Goal: Information Seeking & Learning: Learn about a topic

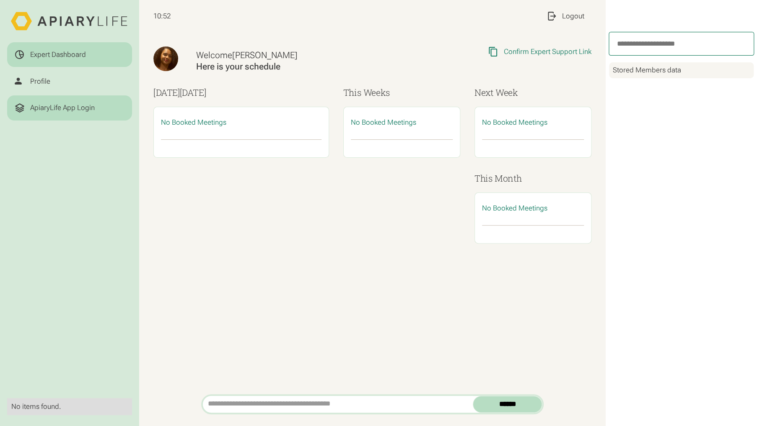
click at [60, 105] on div "ApiaryLife App Login" at bounding box center [62, 107] width 65 height 9
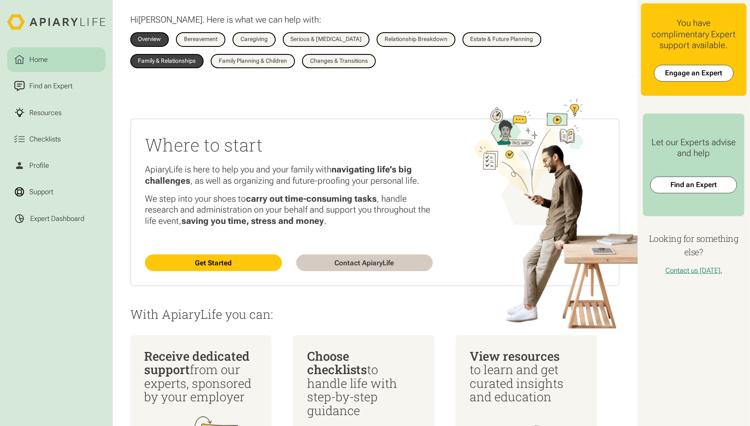
click at [196, 58] on div "Family & Relationships" at bounding box center [167, 61] width 58 height 6
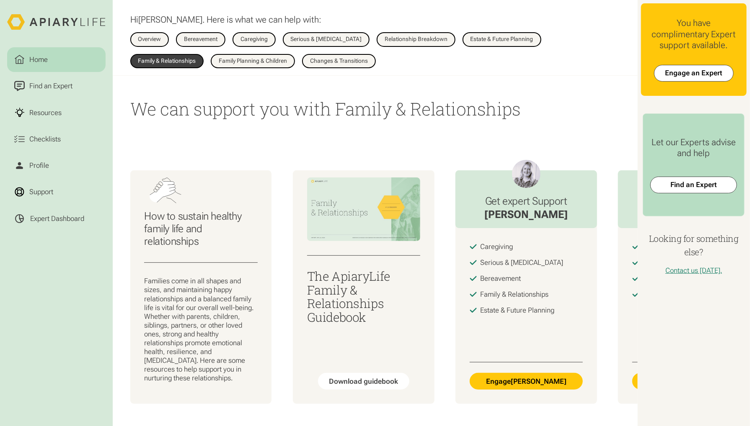
click at [393, 147] on div "How to sustain healthy family life and relationships Families come in all shape…" at bounding box center [375, 287] width 525 height 290
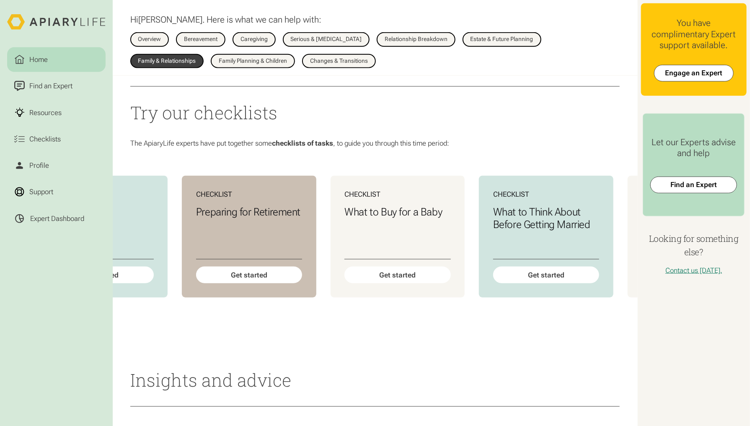
scroll to position [0, 395]
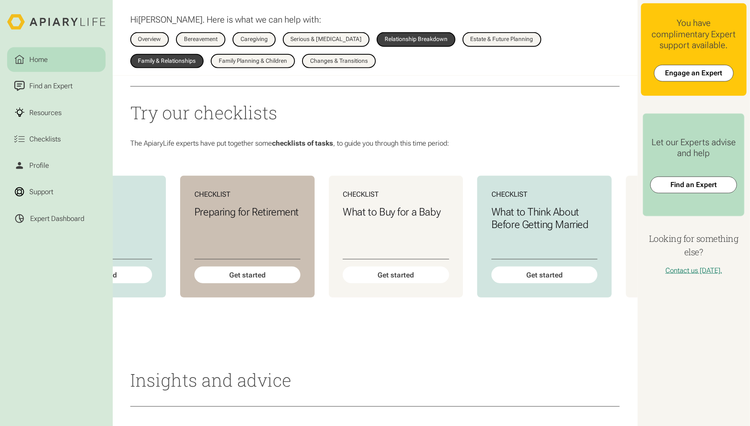
click at [421, 42] on div "Relationship Breakdown" at bounding box center [416, 39] width 63 height 6
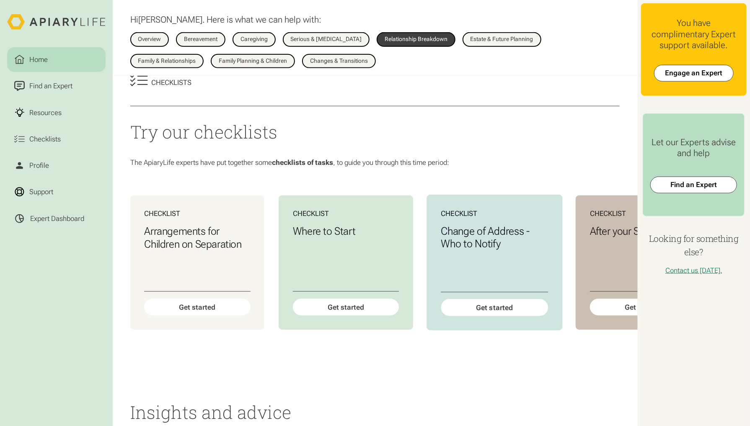
click at [448, 292] on div "Change of Address - Who to Notify" at bounding box center [494, 258] width 107 height 67
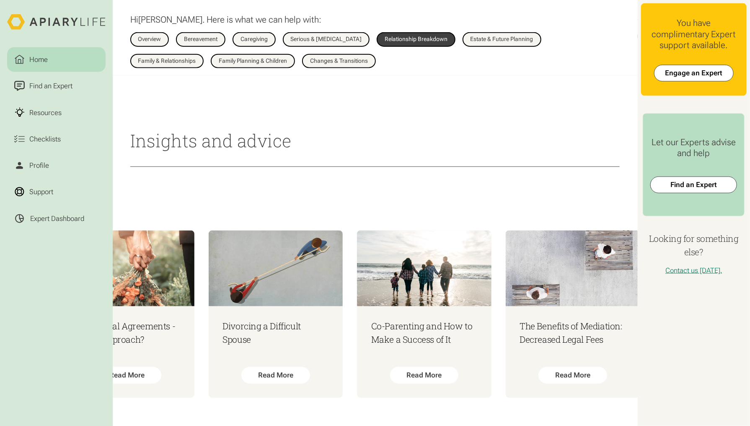
scroll to position [0, 224]
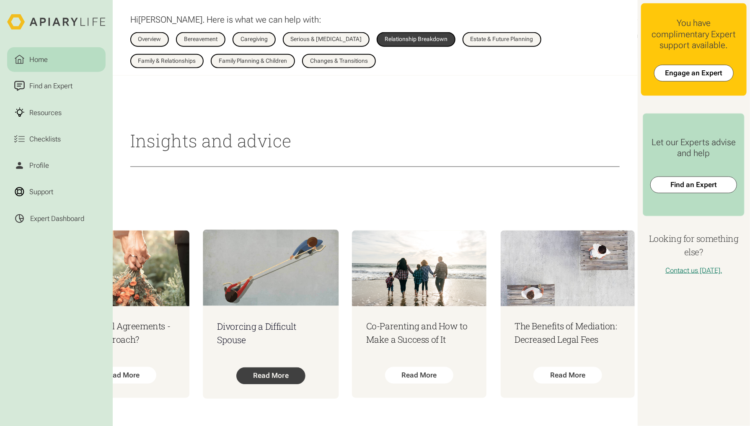
click at [274, 368] on div "Read More" at bounding box center [270, 376] width 69 height 17
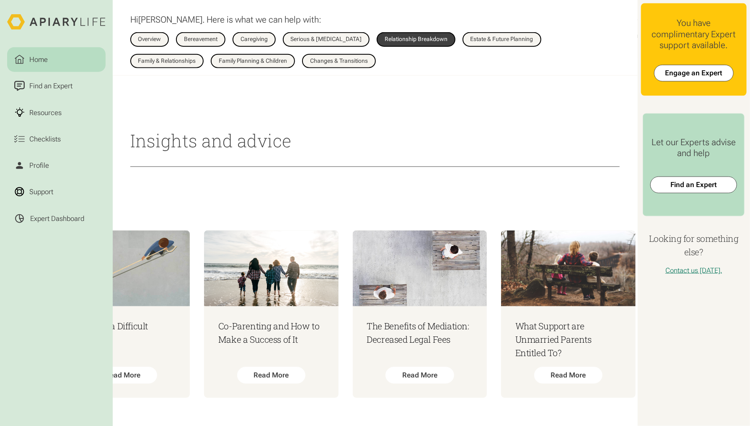
scroll to position [0, 372]
click at [438, 368] on div "Read More" at bounding box center [419, 376] width 69 height 17
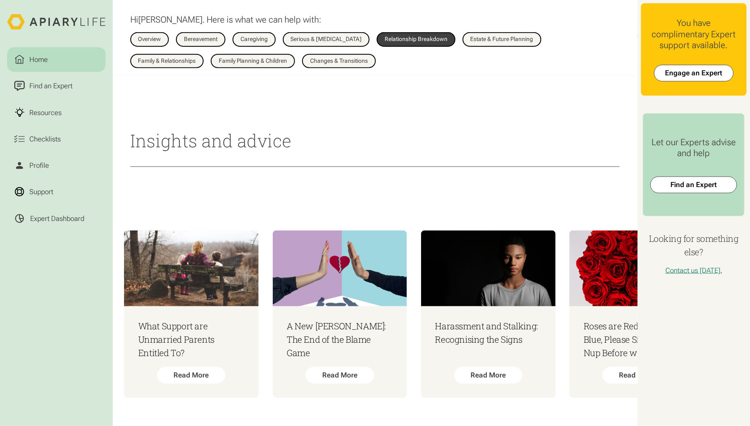
scroll to position [0, 744]
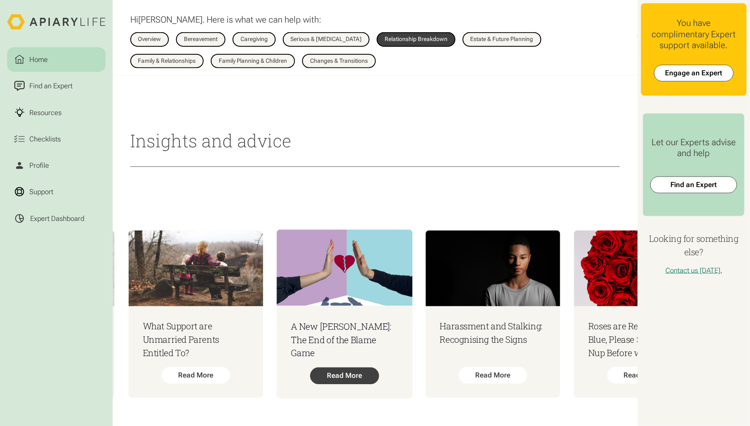
click at [360, 368] on div "Read More" at bounding box center [344, 376] width 69 height 17
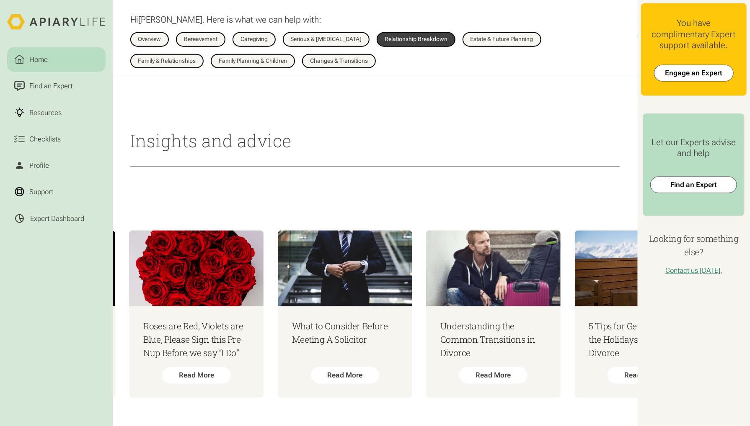
scroll to position [0, 1196]
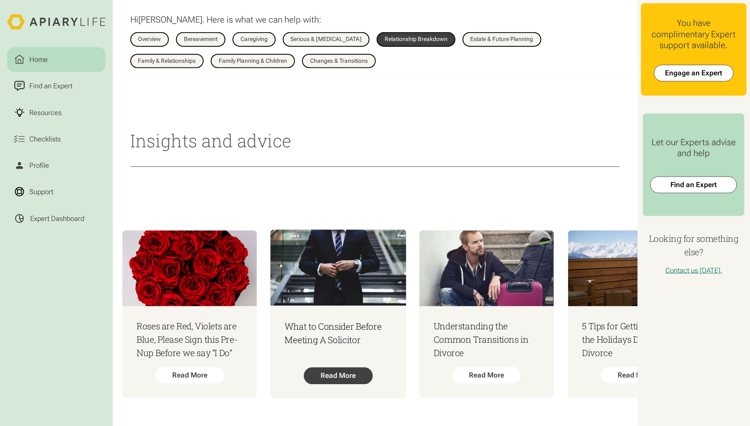
click at [355, 368] on div "Read More" at bounding box center [338, 376] width 69 height 17
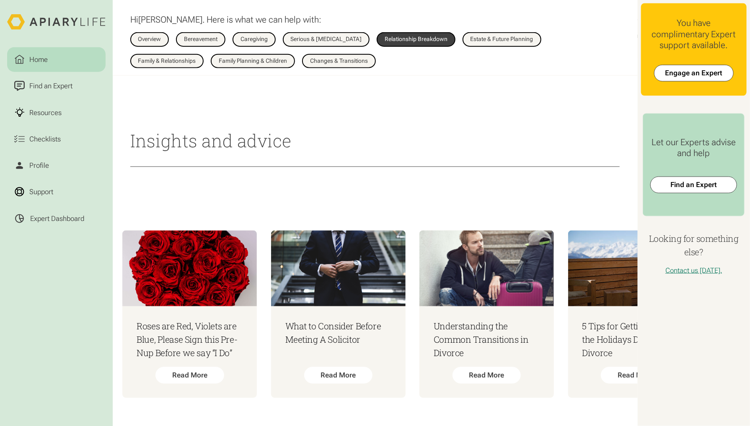
scroll to position [0, 455]
click at [508, 368] on div "Read More" at bounding box center [486, 376] width 69 height 17
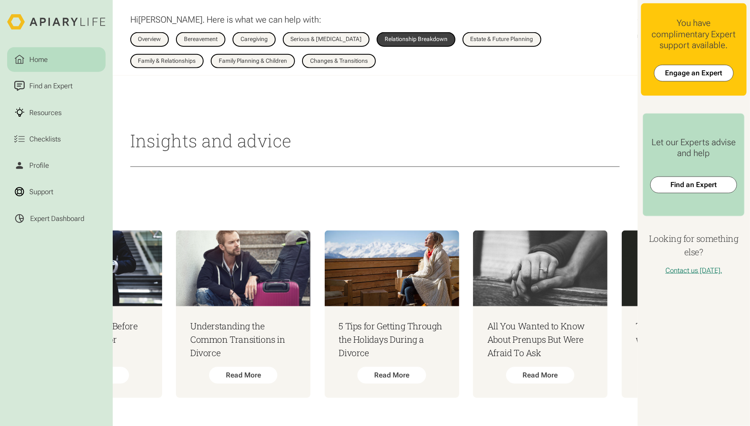
scroll to position [0, 1483]
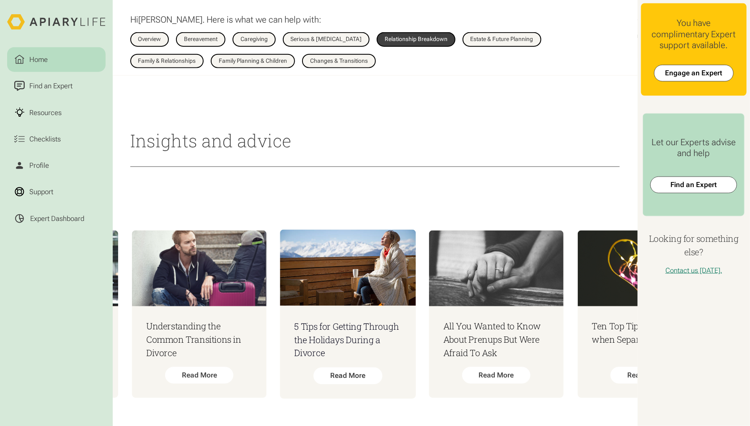
click at [372, 328] on h3 "5 Tips for Getting Through the Holidays During a Divorce" at bounding box center [347, 341] width 107 height 40
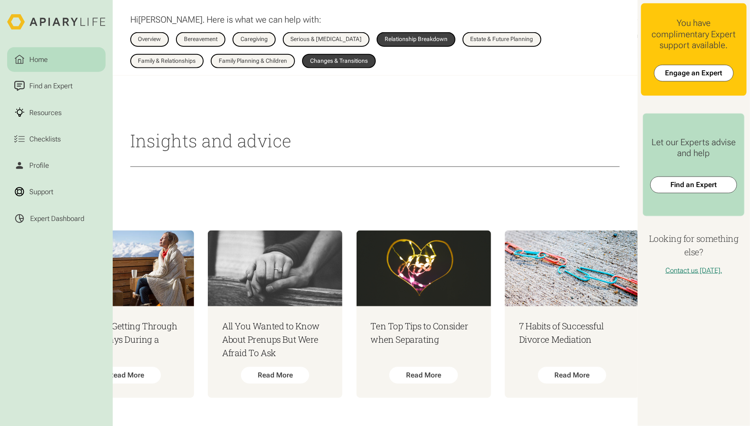
scroll to position [0, 1703]
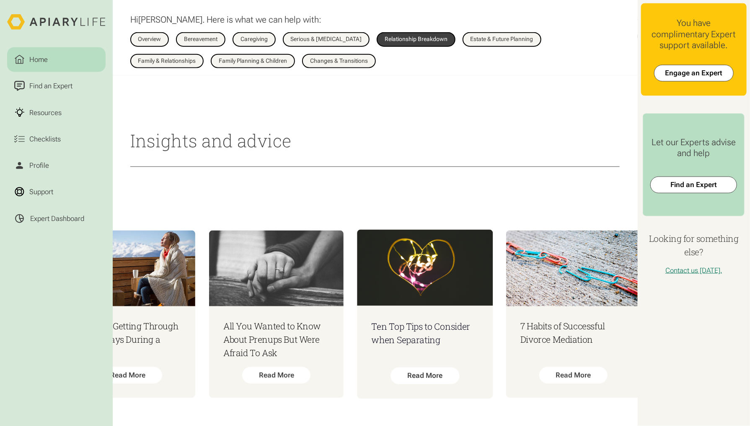
click at [436, 289] on img at bounding box center [425, 268] width 136 height 76
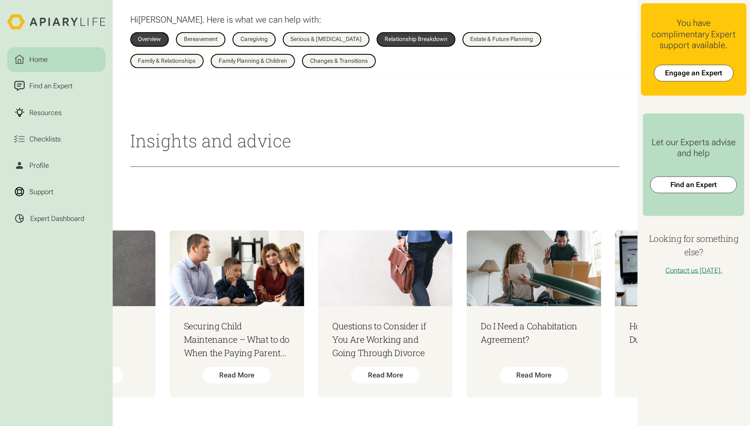
scroll to position [0, 3232]
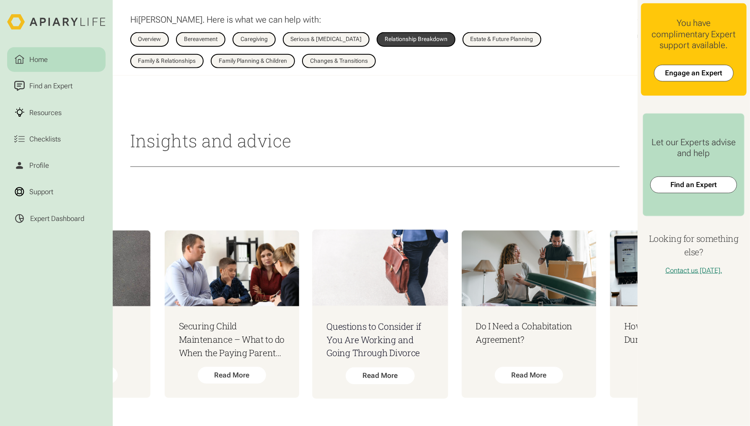
click at [385, 339] on h3 "Questions to Consider if You Are Working and Going Through Divorce" at bounding box center [380, 341] width 107 height 40
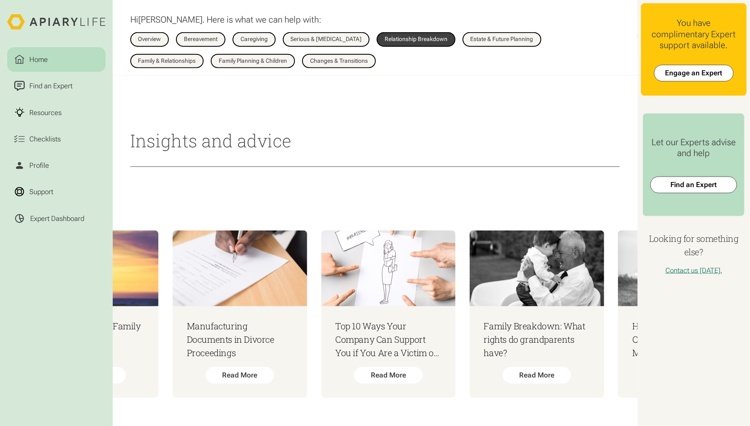
scroll to position [0, 5445]
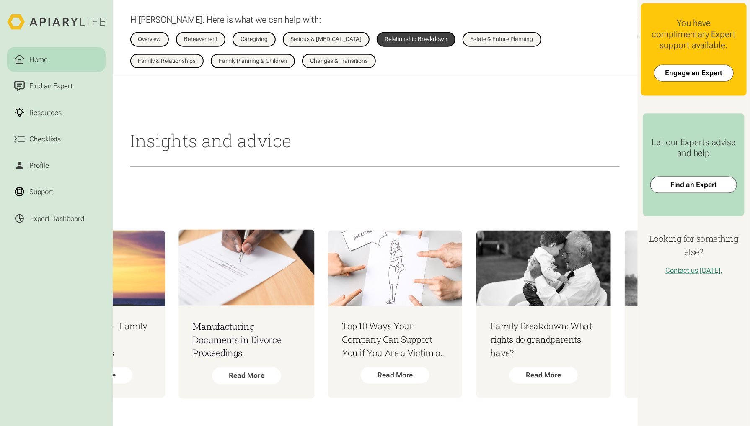
click at [292, 331] on h3 "Manufacturing Documents in Divorce Proceedings" at bounding box center [246, 341] width 107 height 40
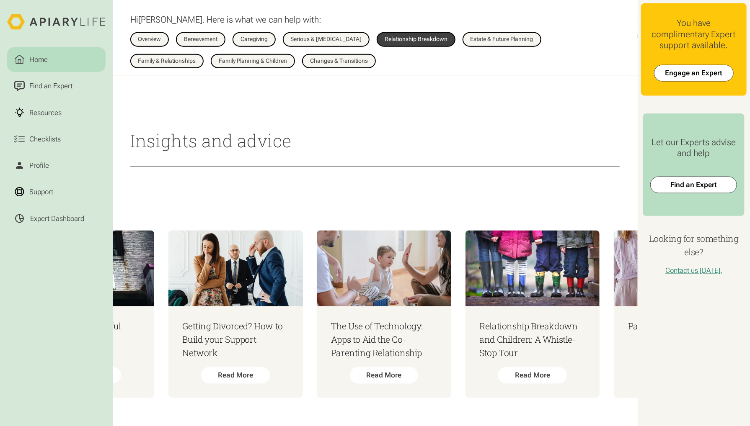
scroll to position [0, 4117]
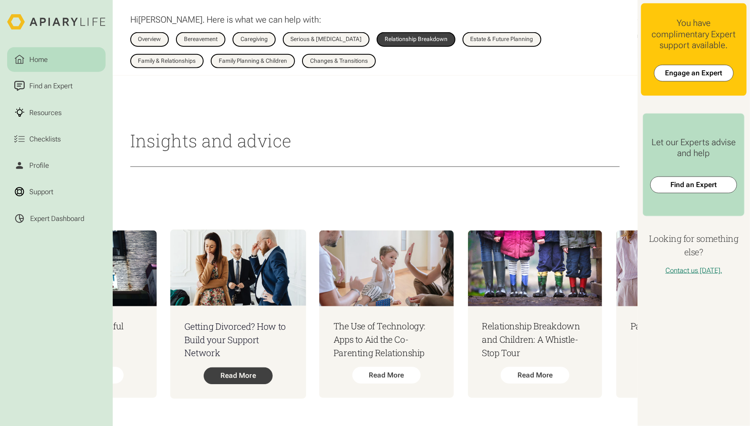
click at [273, 369] on div "Read More" at bounding box center [238, 376] width 69 height 17
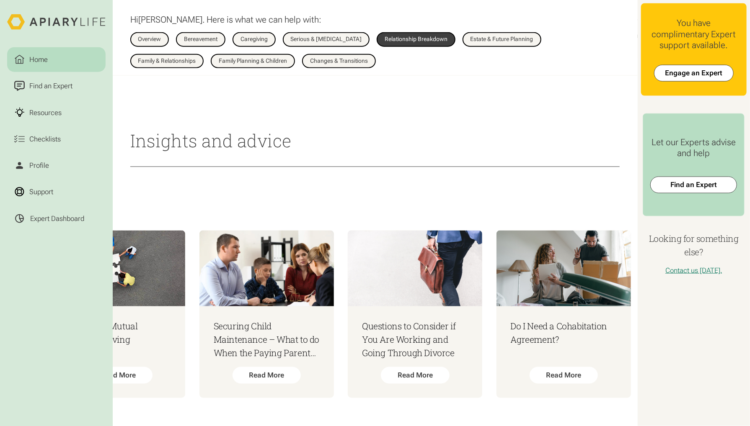
scroll to position [0, 3190]
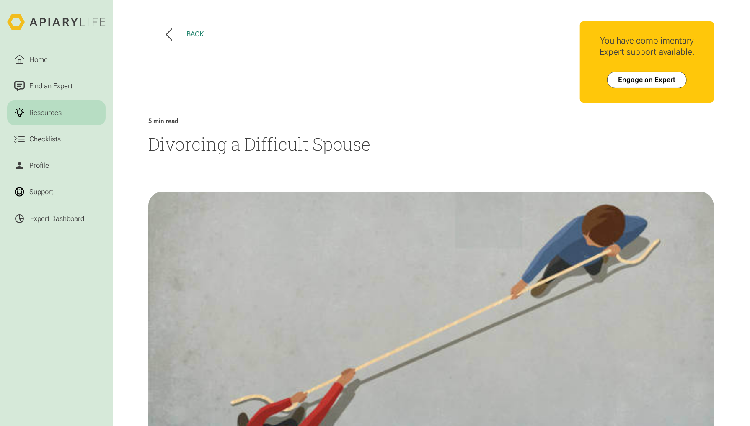
click at [170, 34] on button "Back" at bounding box center [185, 34] width 38 height 12
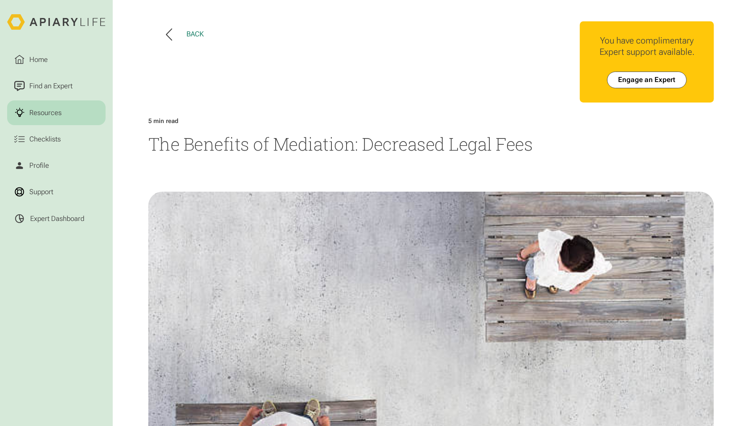
click at [168, 33] on icon at bounding box center [169, 34] width 6 height 12
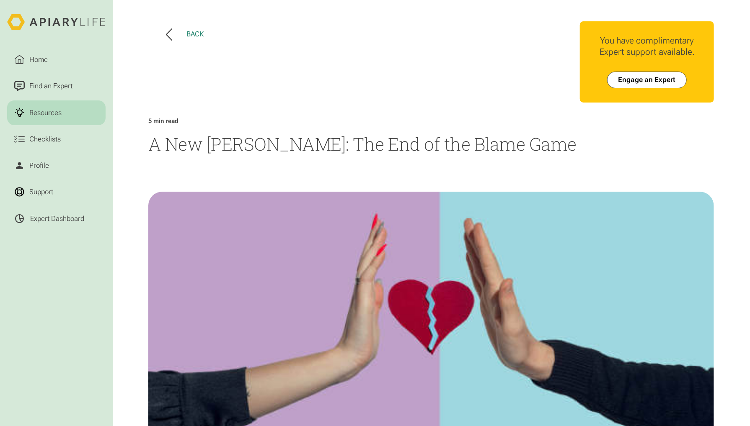
click at [172, 33] on button "Back" at bounding box center [185, 34] width 38 height 12
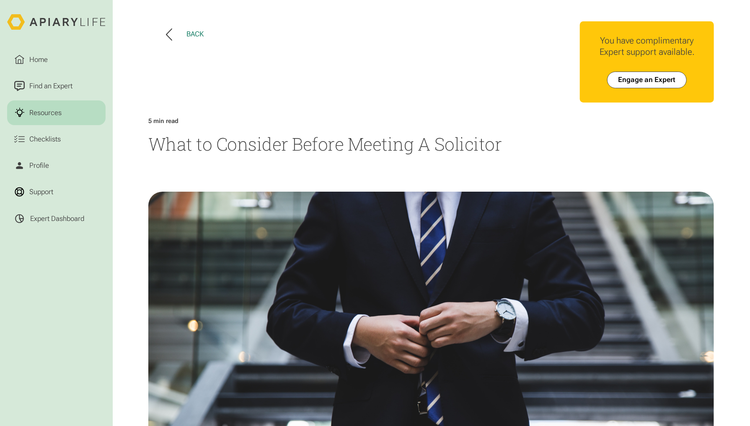
click at [170, 32] on icon at bounding box center [169, 34] width 6 height 12
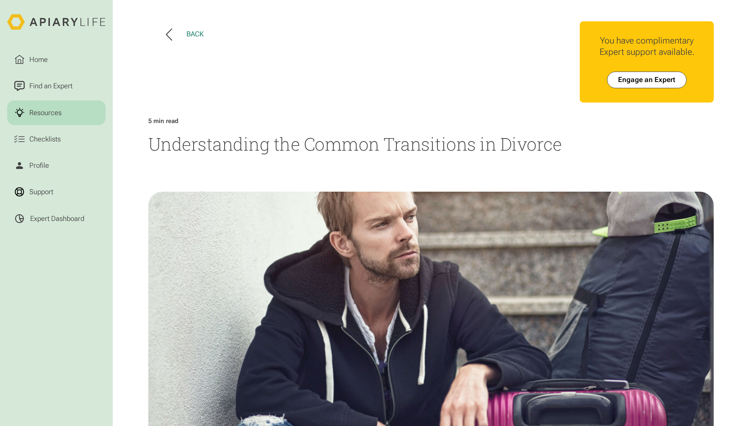
click at [168, 34] on icon at bounding box center [169, 34] width 6 height 12
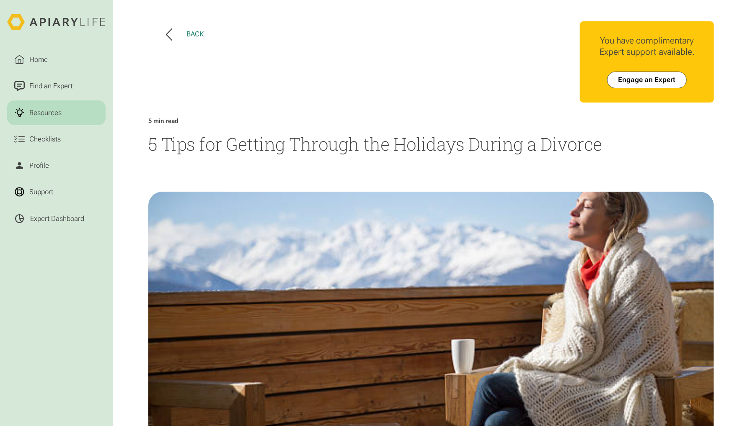
click at [180, 34] on button "Back" at bounding box center [185, 34] width 38 height 12
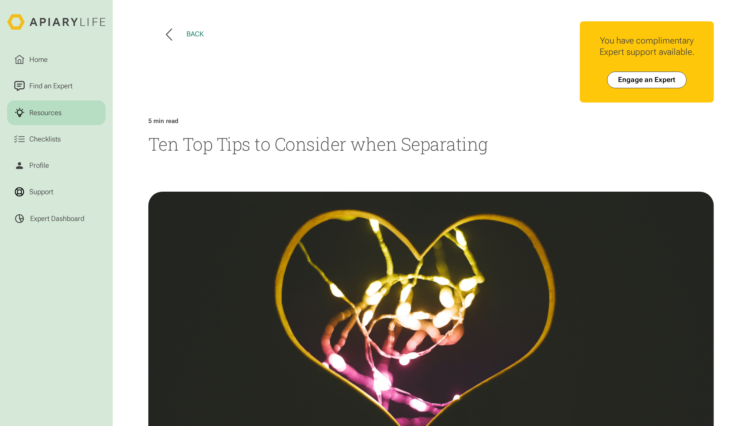
click at [168, 36] on icon at bounding box center [169, 34] width 6 height 12
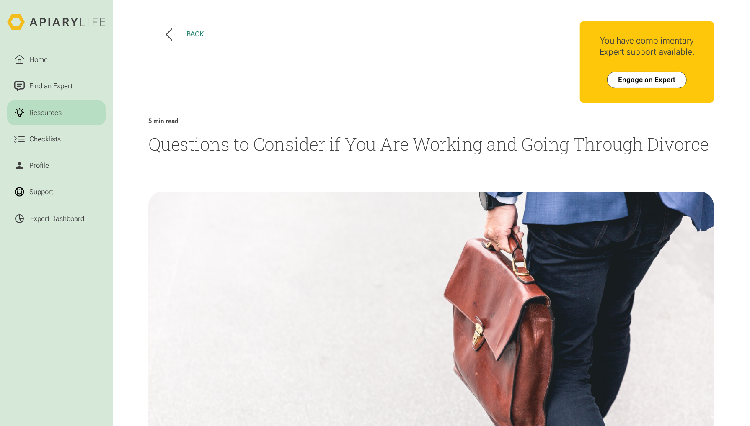
click at [176, 35] on button "Back" at bounding box center [185, 34] width 38 height 12
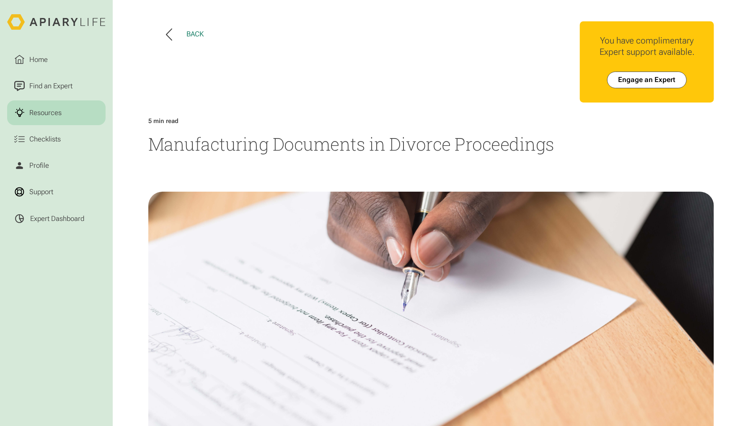
click at [174, 36] on button "Back" at bounding box center [185, 34] width 38 height 12
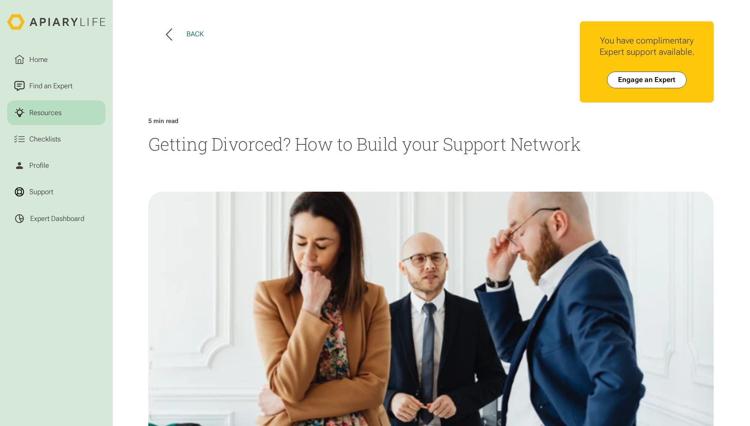
click at [168, 33] on icon at bounding box center [169, 34] width 6 height 12
